Goal: Check status: Check status

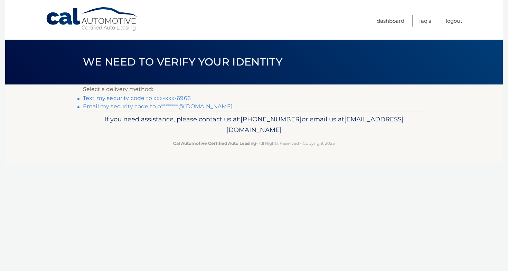
click at [132, 98] on link "Text my security code to xxx-xxx-6966" at bounding box center [137, 98] width 108 height 7
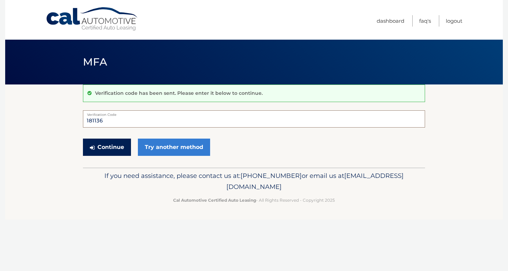
type input "181136"
click at [116, 148] on button "Continue" at bounding box center [107, 147] width 48 height 17
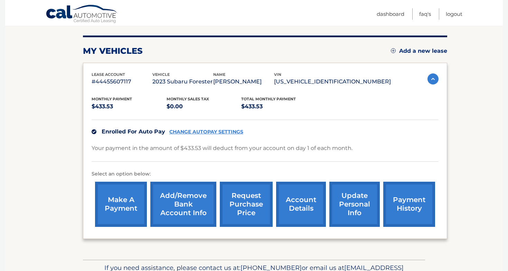
scroll to position [83, 0]
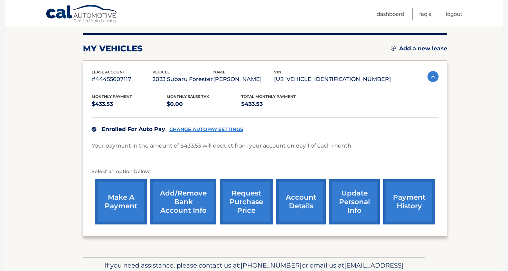
click at [297, 199] on link "account details" at bounding box center [301, 202] width 50 height 45
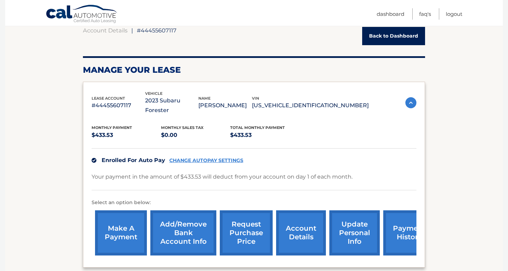
scroll to position [95, 0]
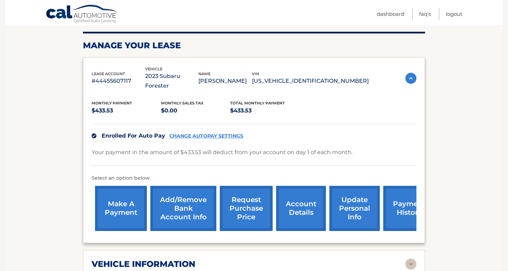
click at [392, 197] on link "payment history" at bounding box center [409, 208] width 52 height 45
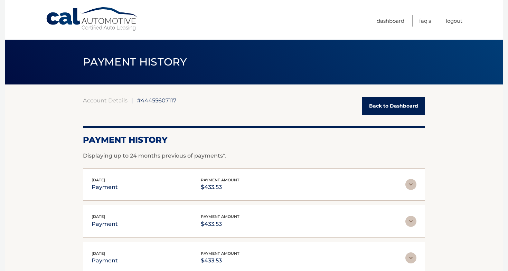
click at [399, 106] on link "Back to Dashboard" at bounding box center [393, 106] width 63 height 18
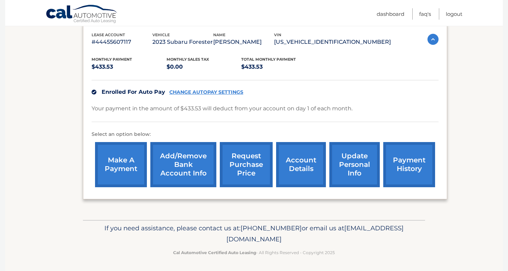
scroll to position [119, 0]
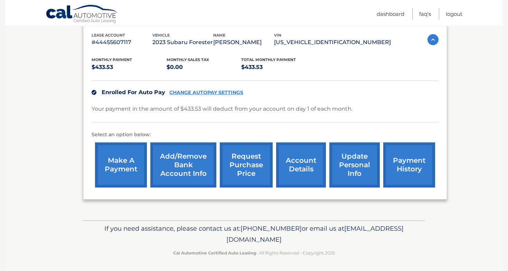
click at [297, 167] on link "account details" at bounding box center [301, 165] width 50 height 45
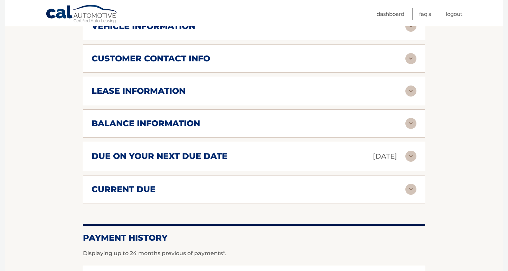
scroll to position [334, 0]
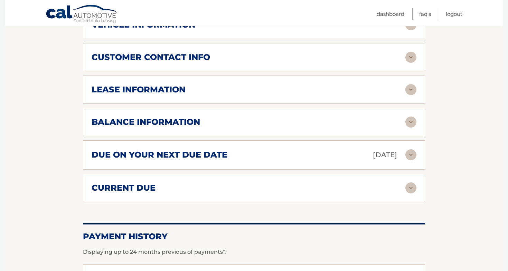
click at [137, 117] on h2 "balance information" at bounding box center [145, 122] width 108 height 10
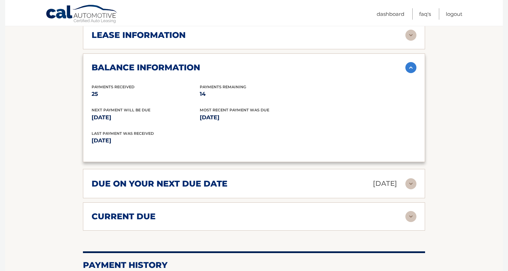
scroll to position [389, 0]
click at [126, 211] on h2 "current due" at bounding box center [123, 216] width 64 height 10
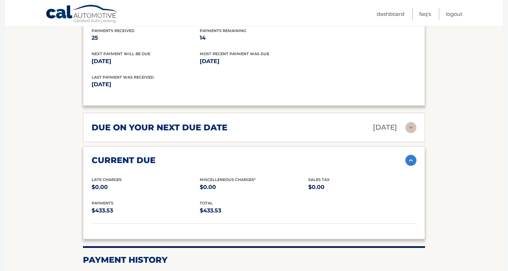
scroll to position [428, 0]
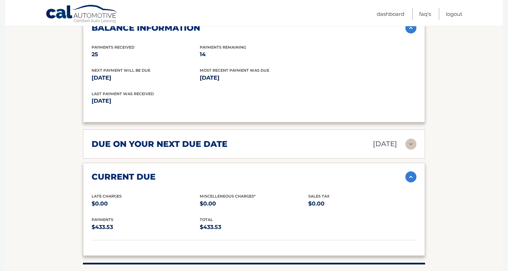
click at [410, 139] on img at bounding box center [410, 144] width 11 height 11
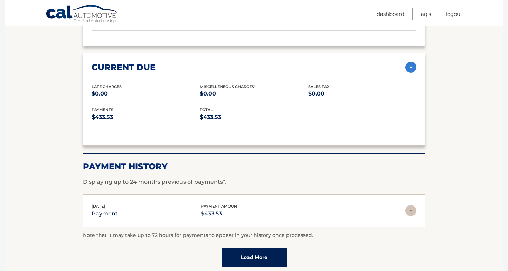
scroll to position [618, 0]
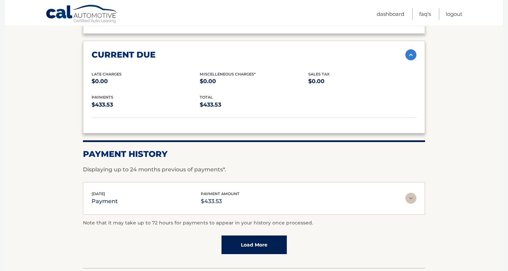
click at [170, 191] on div "[DATE] payment payment amount $433.53" at bounding box center [247, 199] width 313 height 16
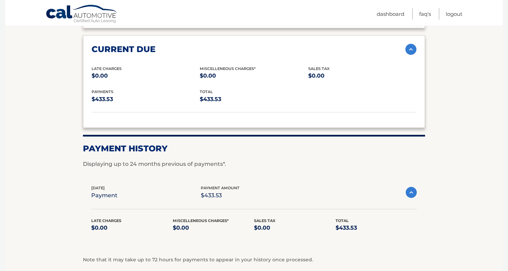
scroll to position [634, 0]
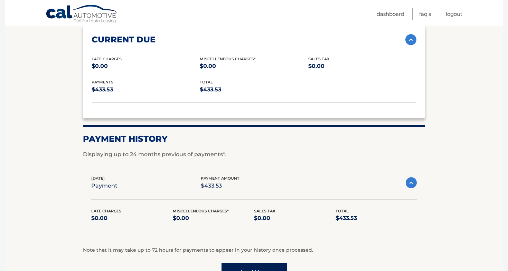
click at [410, 177] on img at bounding box center [410, 182] width 11 height 11
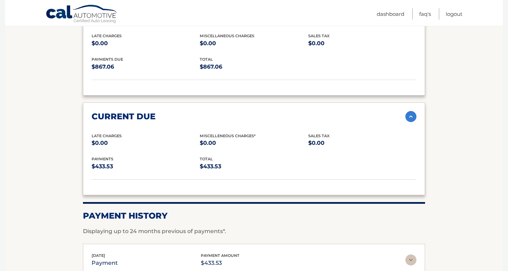
scroll to position [548, 0]
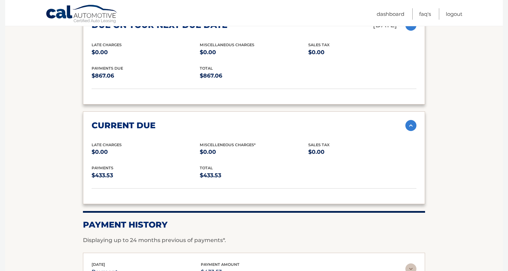
click at [411, 120] on img at bounding box center [410, 125] width 11 height 11
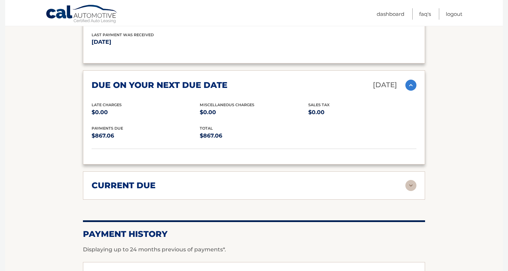
scroll to position [473, 0]
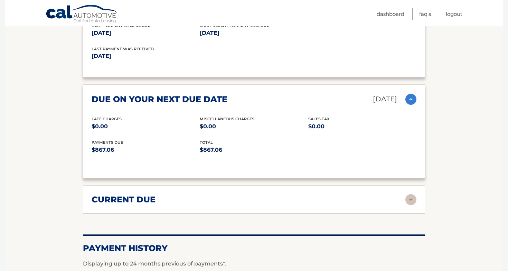
click at [411, 94] on img at bounding box center [410, 99] width 11 height 11
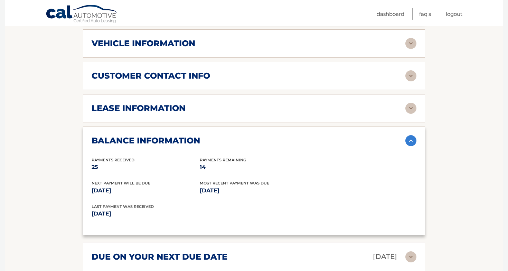
scroll to position [312, 0]
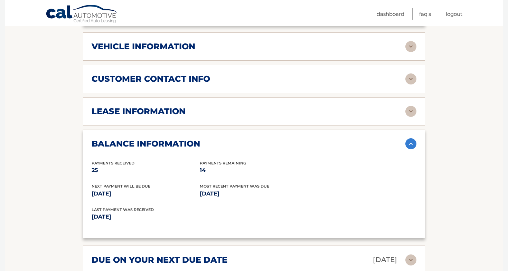
click at [408, 138] on img at bounding box center [410, 143] width 11 height 11
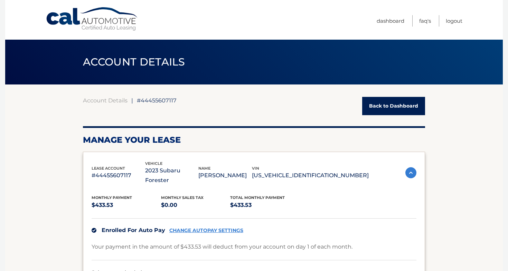
scroll to position [0, 0]
click at [451, 21] on link "Logout" at bounding box center [453, 20] width 17 height 11
